Goal: Register for event/course

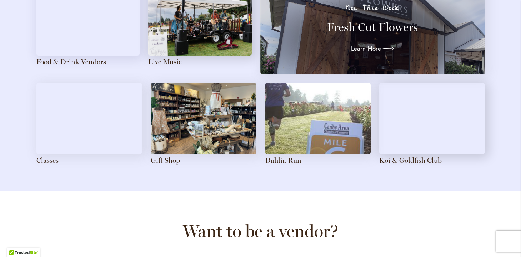
scroll to position [834, 0]
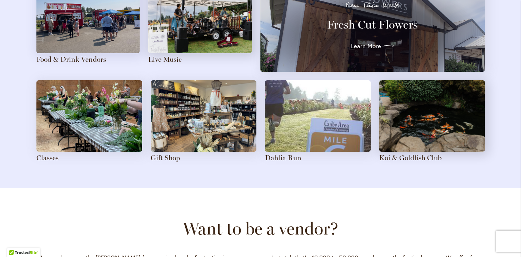
click at [77, 117] on img at bounding box center [89, 115] width 106 height 71
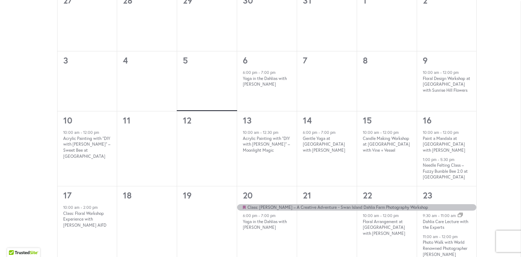
scroll to position [315, 0]
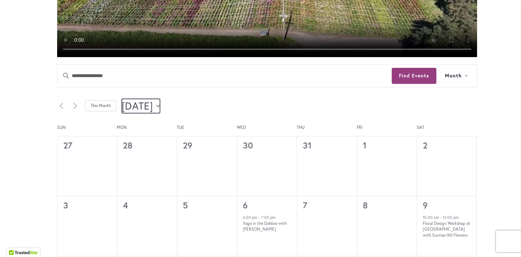
click at [154, 101] on span "[DATE]" at bounding box center [138, 106] width 32 height 14
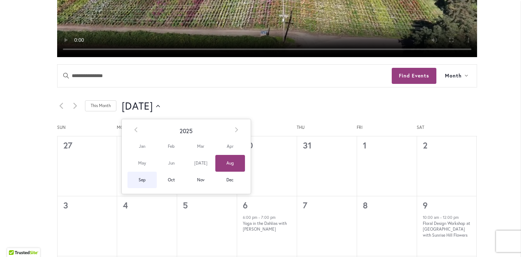
click at [140, 177] on span "Sep" at bounding box center [142, 180] width 29 height 17
type input "********"
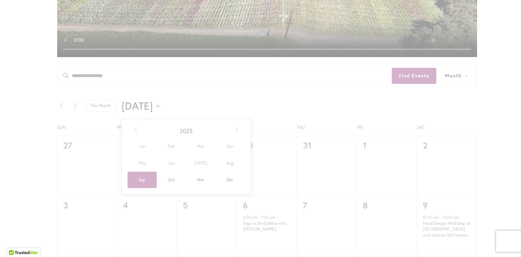
scroll to position [0, 0]
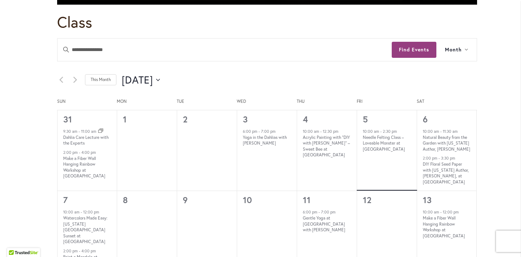
scroll to position [368, 0]
